Goal: Obtain resource: Download file/media

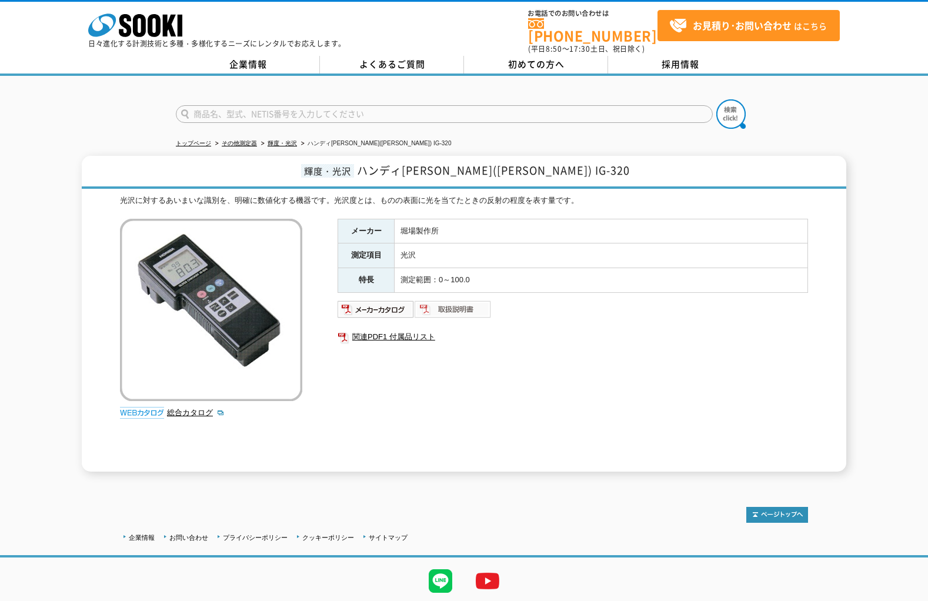
click at [450, 302] on img at bounding box center [452, 309] width 77 height 19
click at [367, 300] on img at bounding box center [375, 309] width 77 height 19
click at [403, 330] on link "関連PDF1 付属品リスト" at bounding box center [572, 336] width 470 height 15
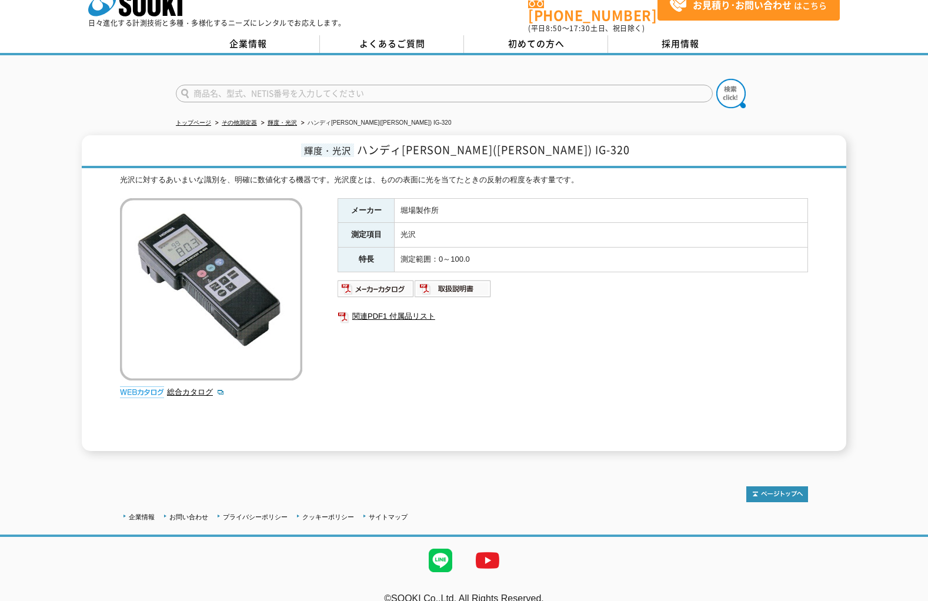
scroll to position [31, 0]
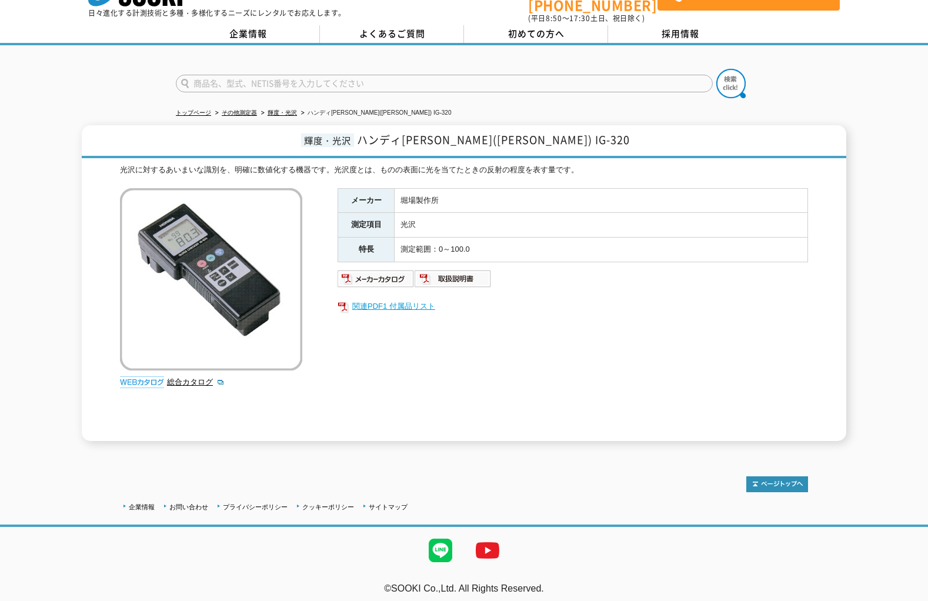
click at [388, 299] on link "関連PDF1 付属品リスト" at bounding box center [572, 306] width 470 height 15
click at [380, 269] on img at bounding box center [375, 278] width 77 height 19
click at [443, 272] on img at bounding box center [452, 278] width 77 height 19
